Goal: Task Accomplishment & Management: Manage account settings

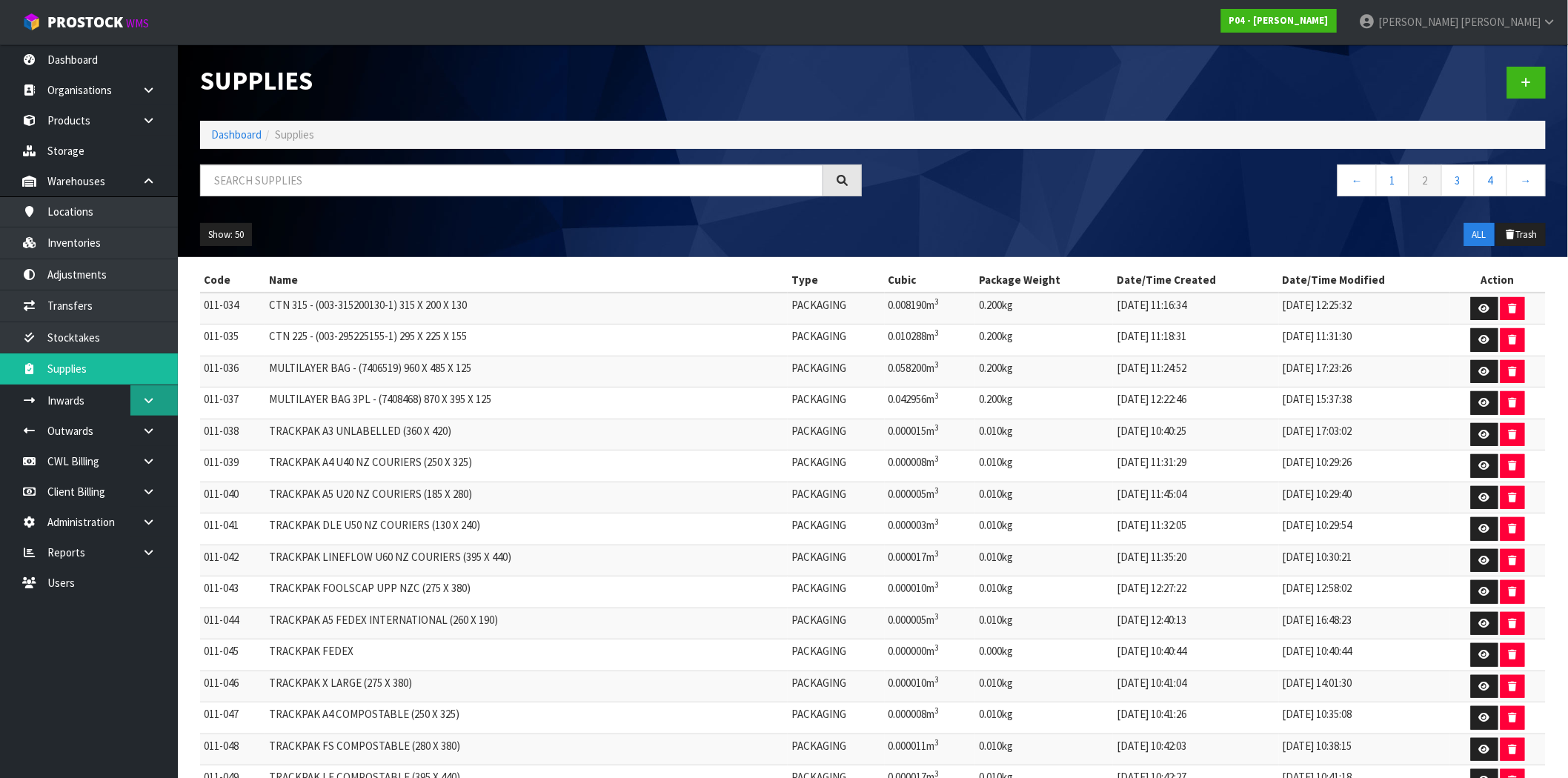
click at [156, 403] on link at bounding box center [154, 400] width 48 height 30
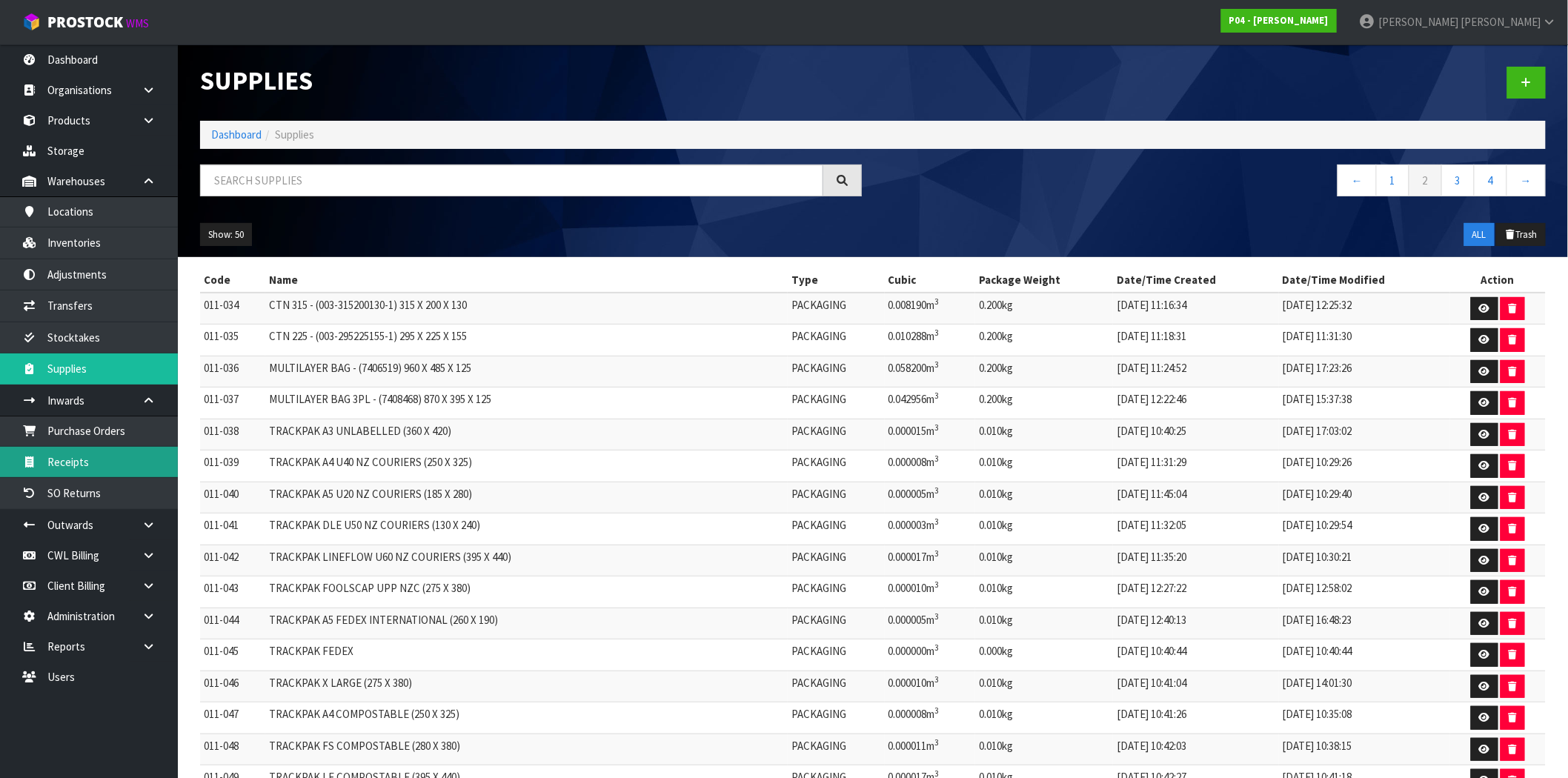
click at [97, 471] on link "Receipts" at bounding box center [89, 462] width 178 height 30
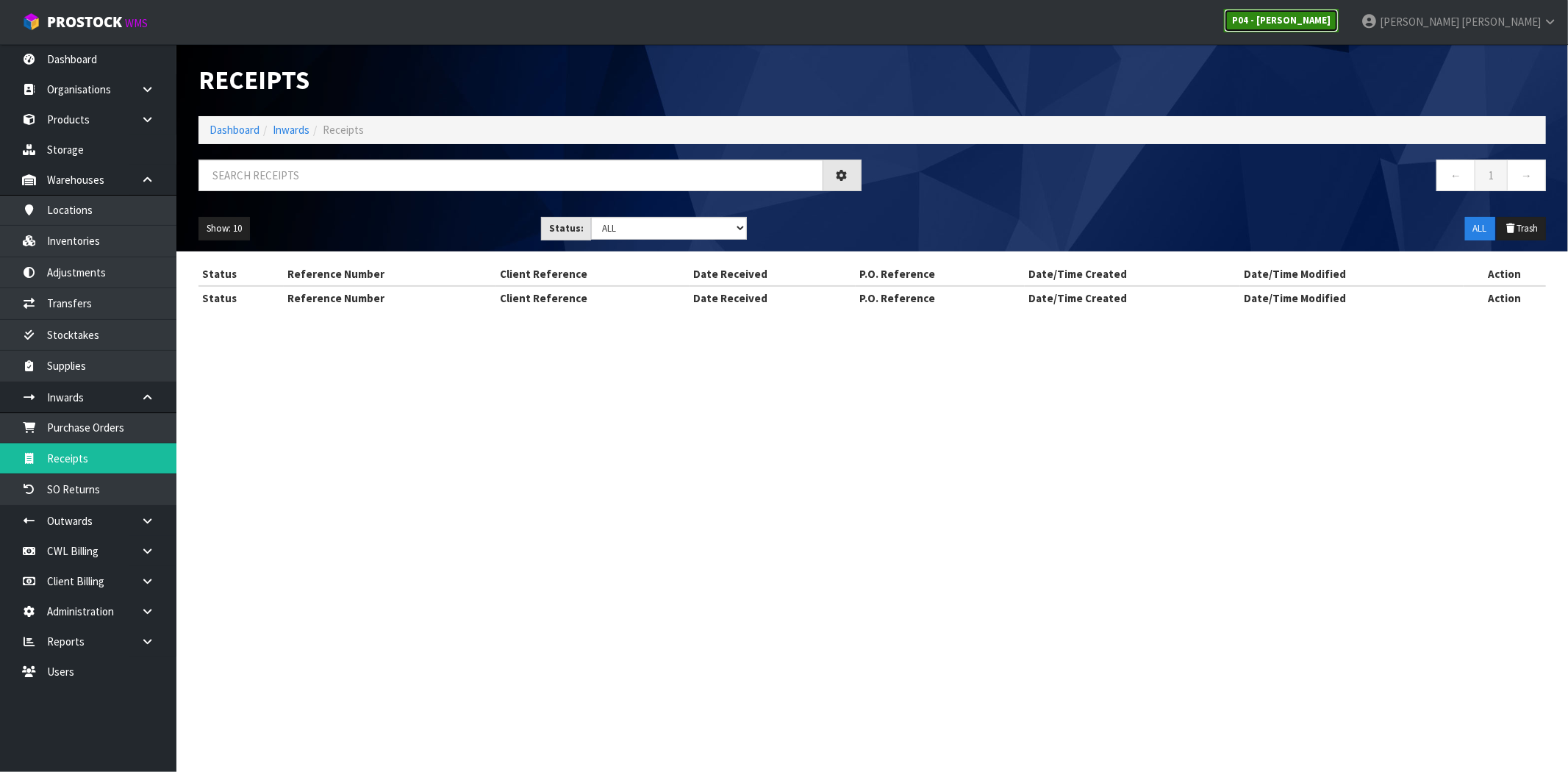
click at [1330, 24] on strong "P04 - [PERSON_NAME]" at bounding box center [1281, 20] width 98 height 12
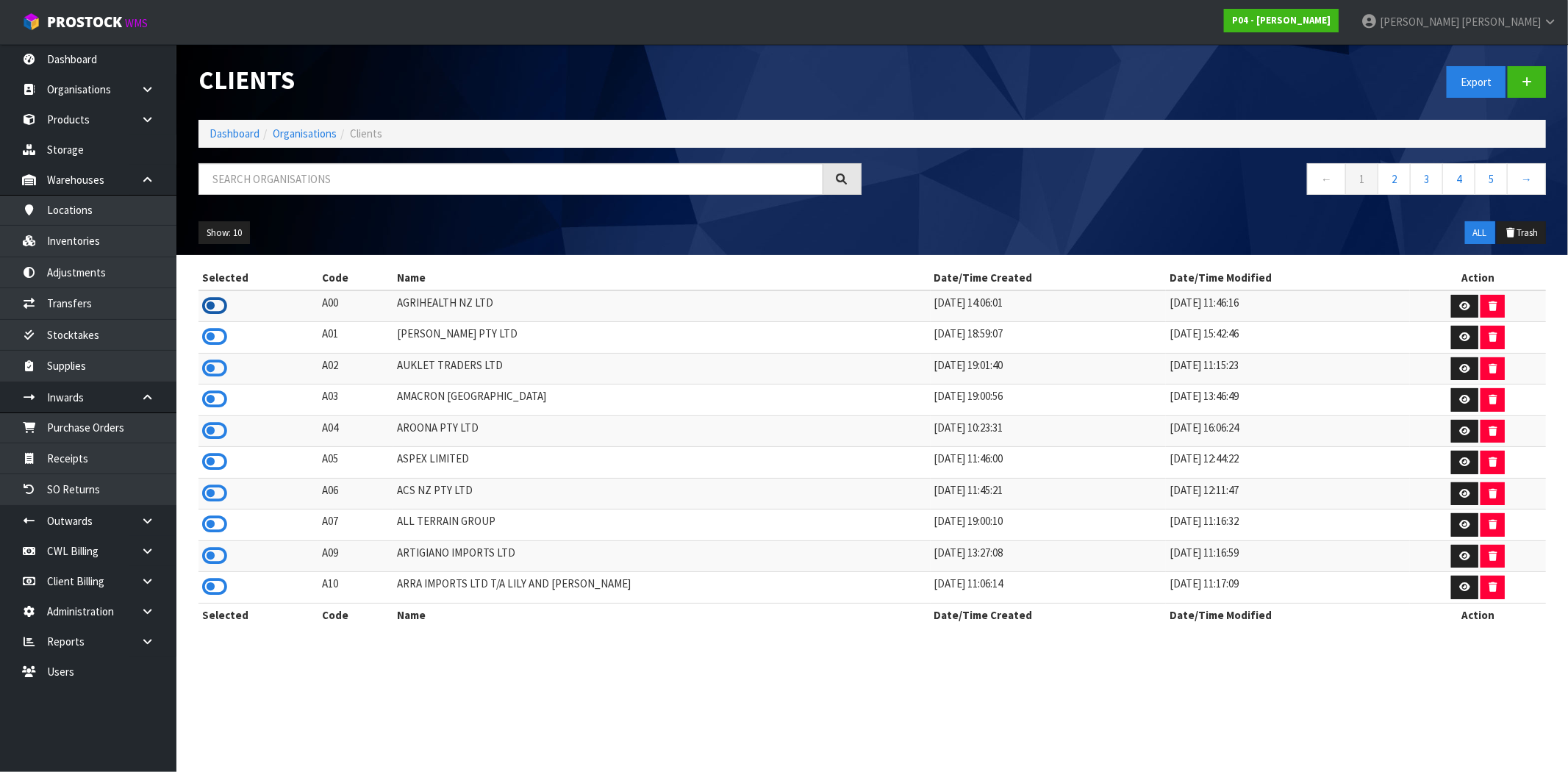
click at [217, 302] on icon at bounding box center [214, 306] width 25 height 22
click at [87, 458] on link "Receipts" at bounding box center [88, 458] width 176 height 30
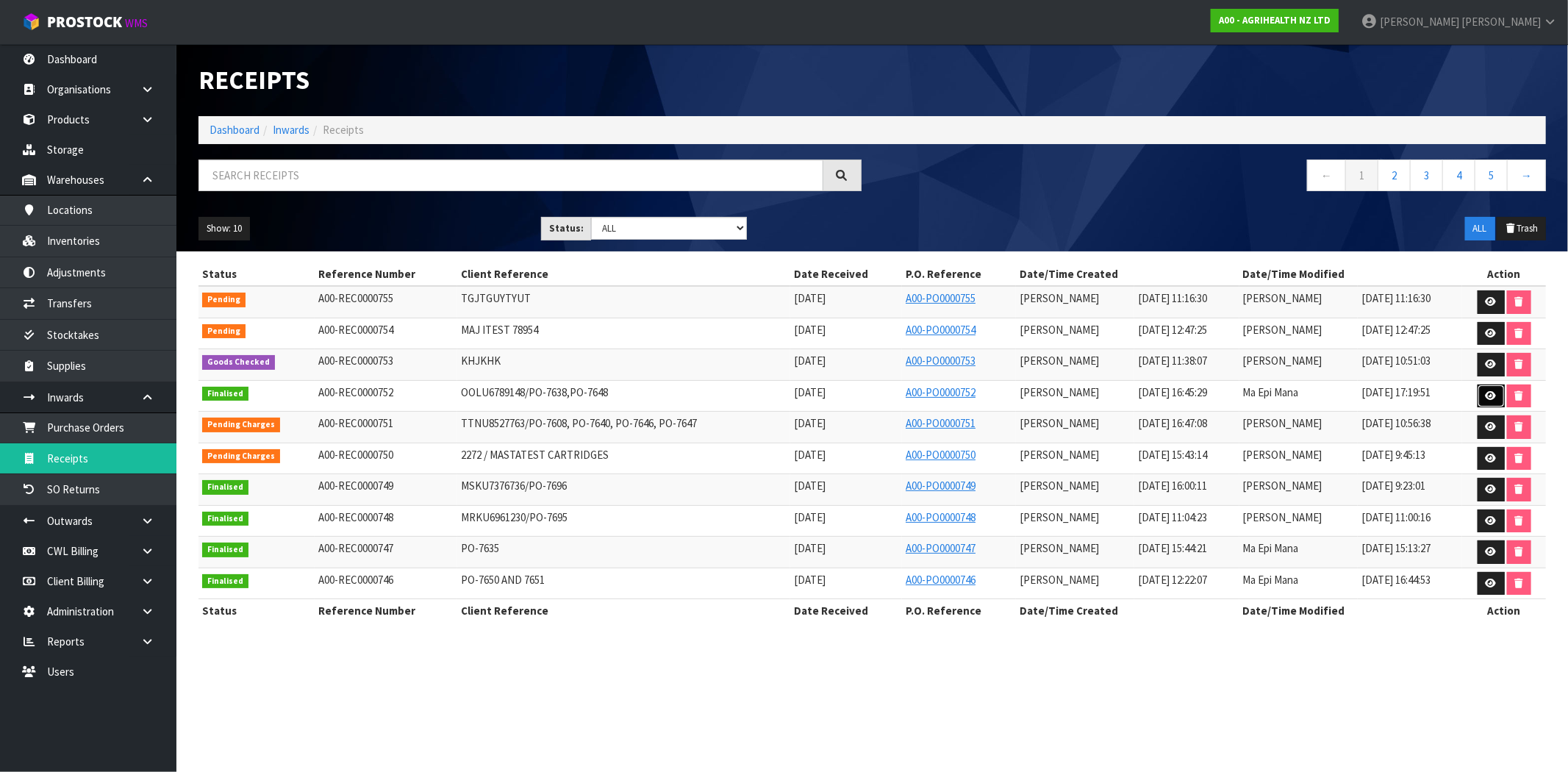
click at [1488, 398] on icon at bounding box center [1491, 396] width 11 height 9
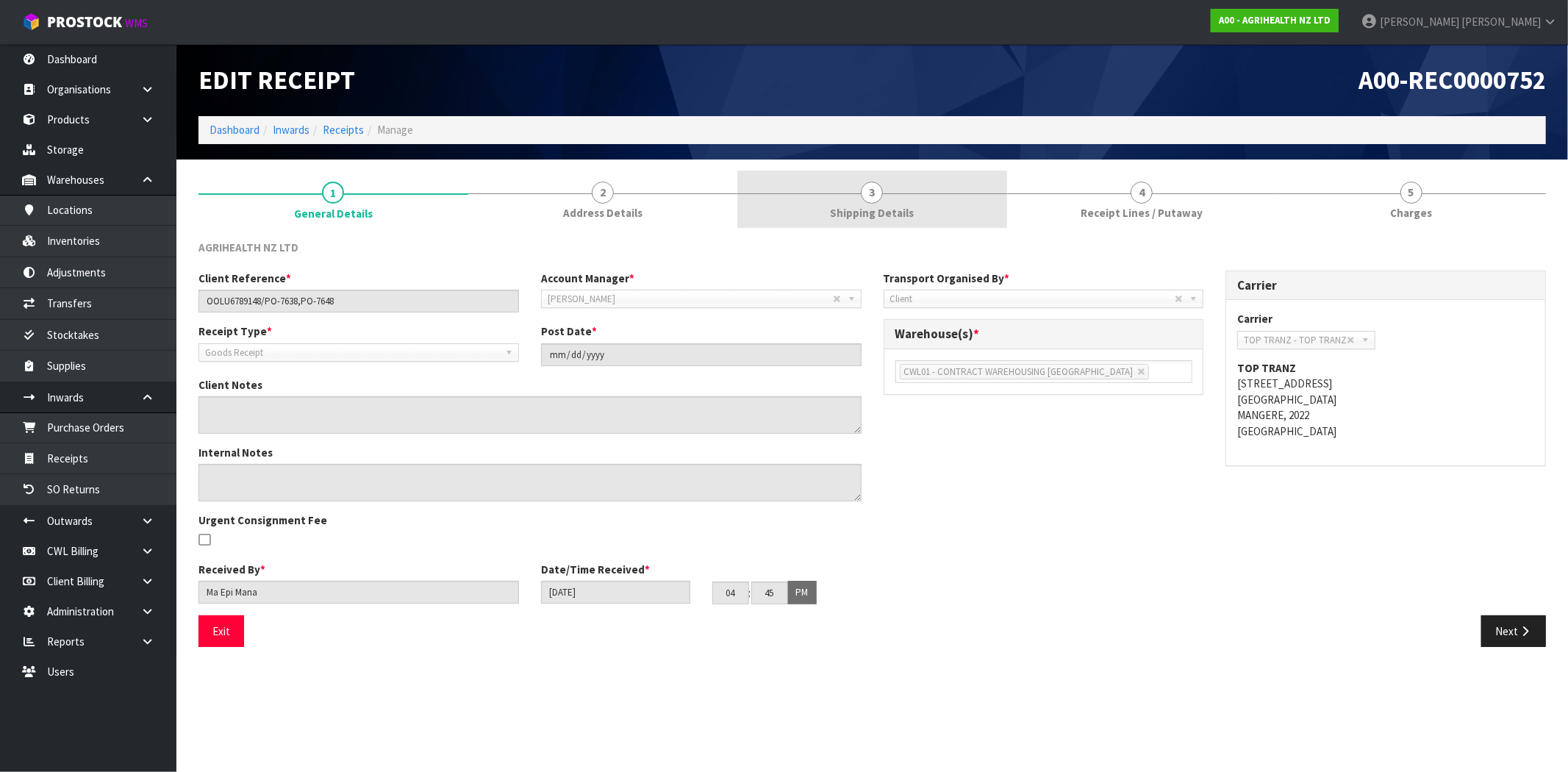
click at [932, 214] on link "3 Shipping Details" at bounding box center [872, 199] width 270 height 58
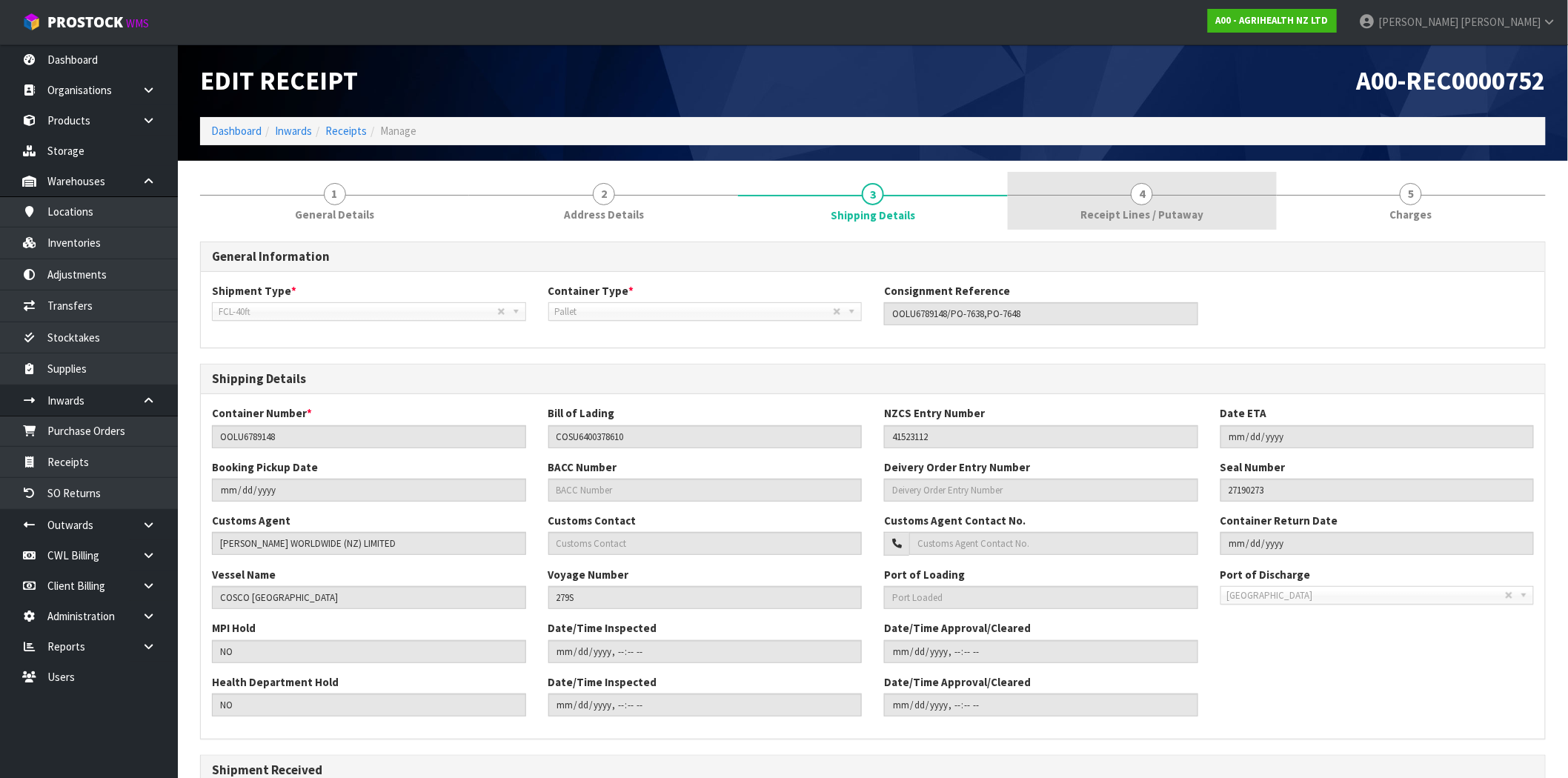
click at [1115, 211] on span "Receipt Lines / Putaway" at bounding box center [1142, 215] width 123 height 16
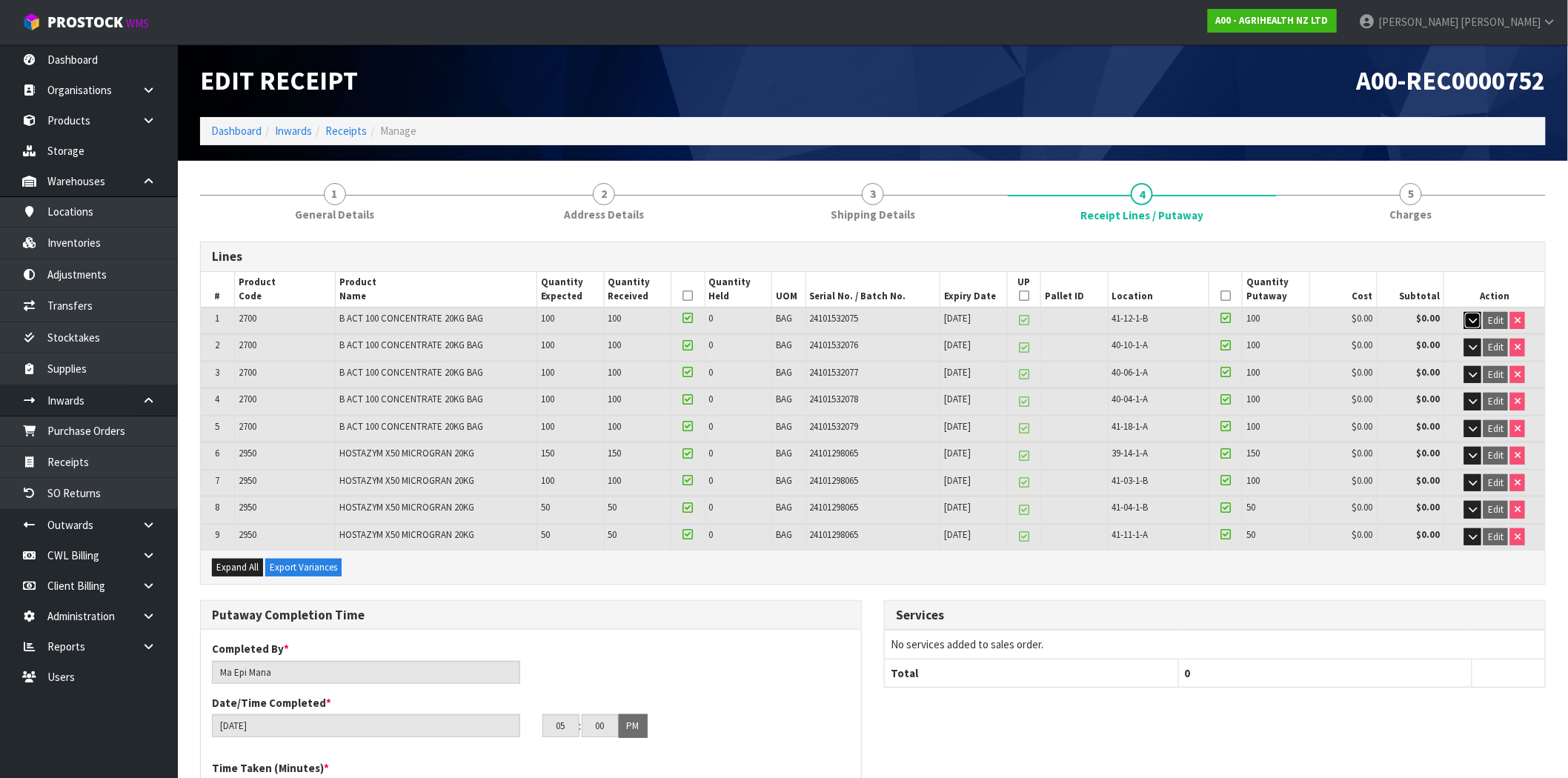
click at [1476, 319] on icon "button" at bounding box center [1472, 321] width 8 height 9
